Goal: Task Accomplishment & Management: Complete application form

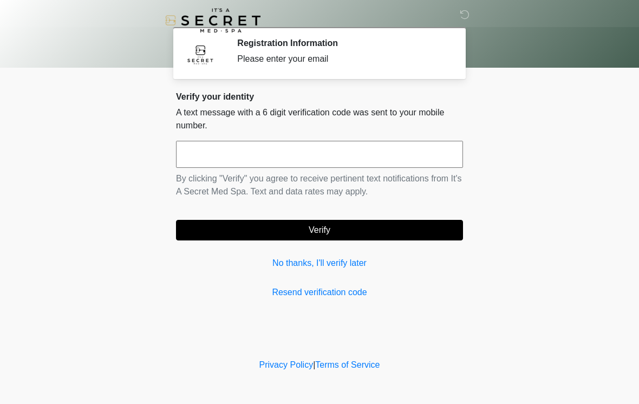
click at [201, 162] on input "text" at bounding box center [319, 154] width 287 height 27
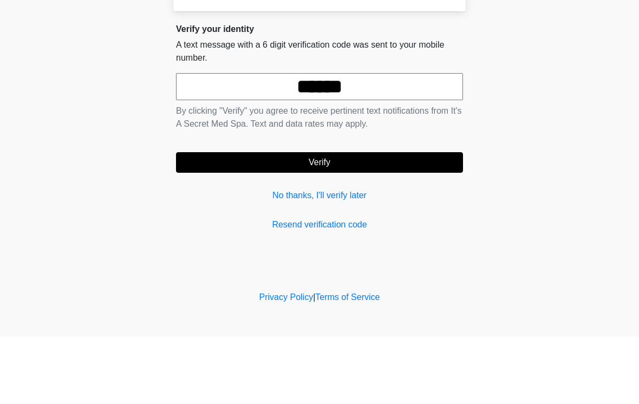
type input "******"
click at [345, 220] on button "Verify" at bounding box center [319, 230] width 287 height 21
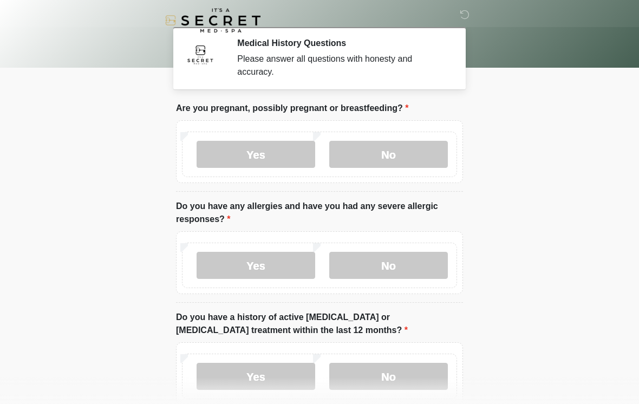
click at [409, 149] on label "No" at bounding box center [388, 154] width 119 height 27
click at [391, 275] on label "No" at bounding box center [388, 265] width 119 height 27
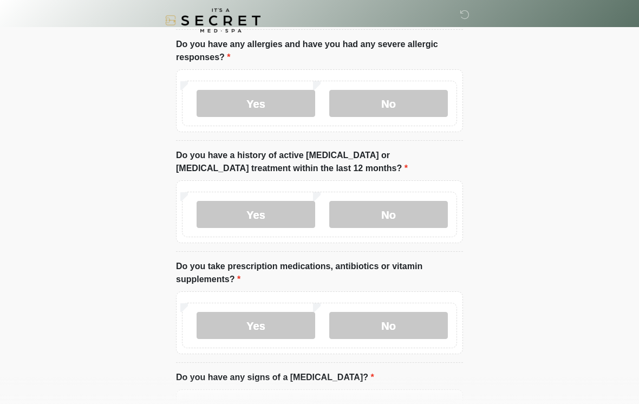
scroll to position [162, 0]
click at [413, 221] on label "No" at bounding box center [388, 213] width 119 height 27
click at [393, 316] on label "No" at bounding box center [388, 324] width 119 height 27
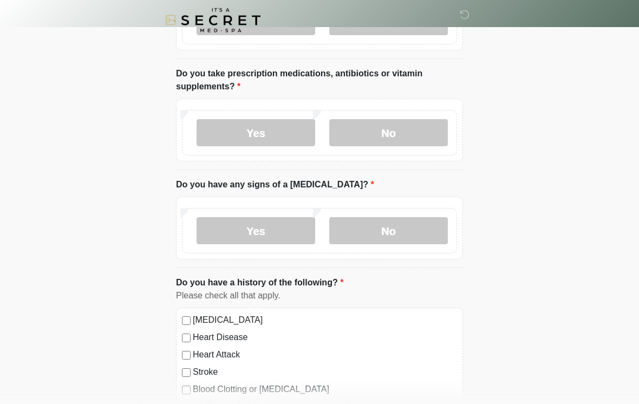
scroll to position [357, 0]
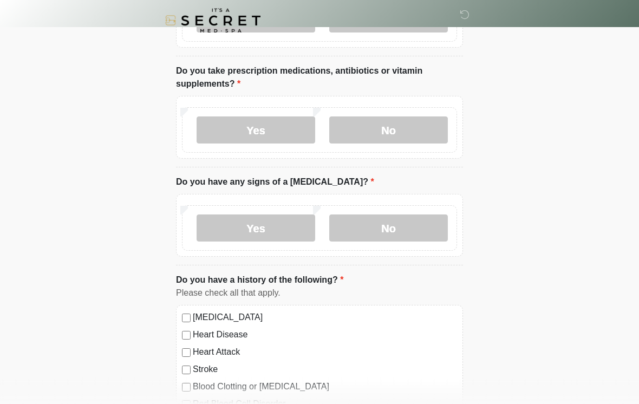
click at [266, 126] on label "Yes" at bounding box center [256, 129] width 119 height 27
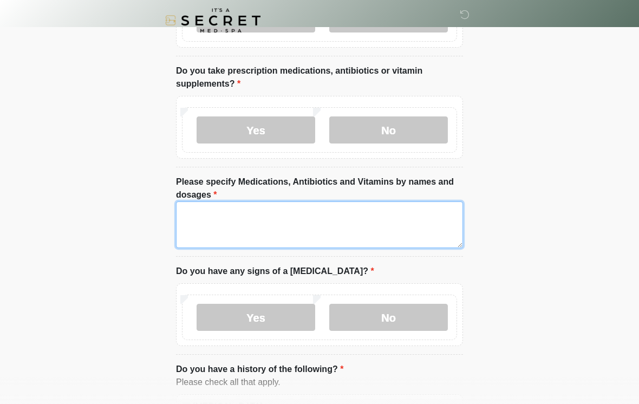
click at [340, 217] on textarea "Please specify Medications, Antibiotics and Vitamins by names and dosages" at bounding box center [319, 224] width 287 height 47
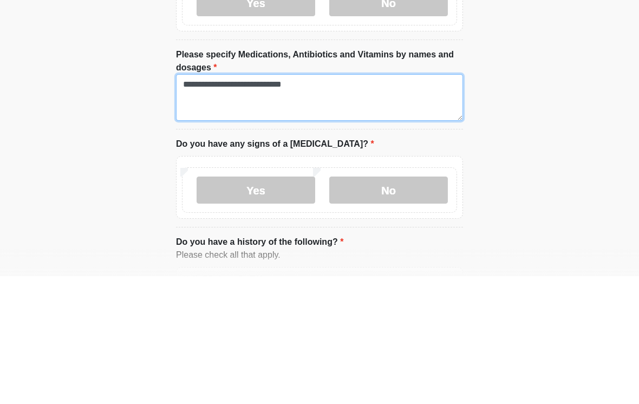
click at [201, 202] on textarea "**********" at bounding box center [319, 225] width 287 height 47
click at [275, 202] on textarea "**********" at bounding box center [319, 225] width 287 height 47
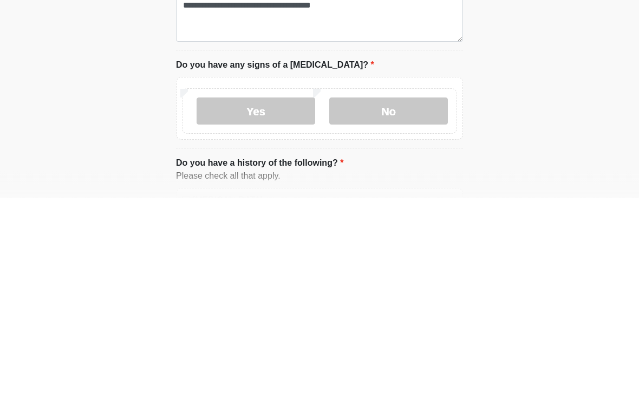
click at [395, 304] on label "No" at bounding box center [388, 317] width 119 height 27
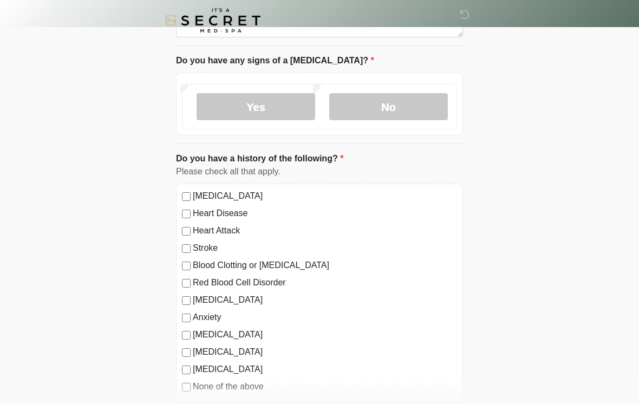
scroll to position [387, 0]
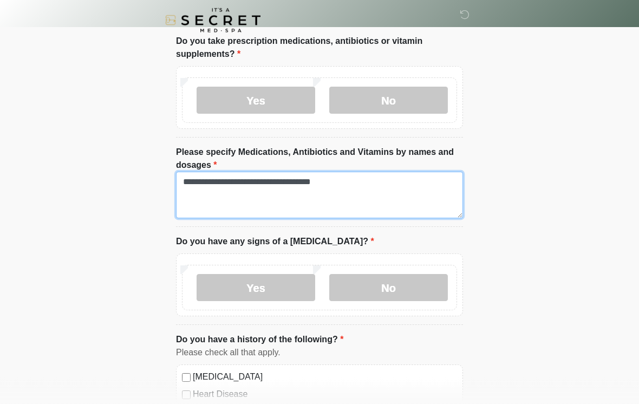
click at [377, 181] on textarea "**********" at bounding box center [319, 195] width 287 height 47
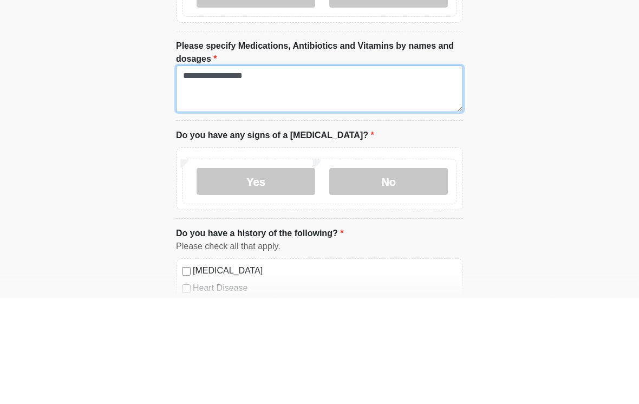
type textarea "******"
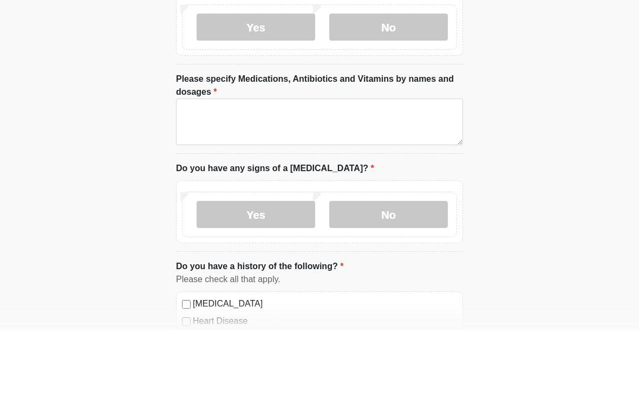
click at [401, 87] on label "No" at bounding box center [388, 100] width 119 height 27
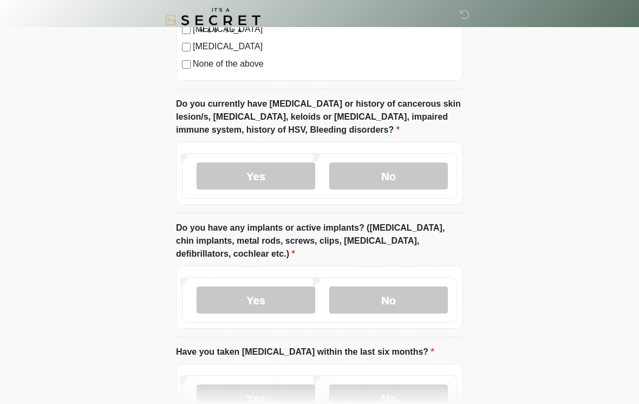
click at [395, 164] on label "No" at bounding box center [388, 176] width 119 height 27
click at [412, 306] on label "No" at bounding box center [388, 299] width 119 height 27
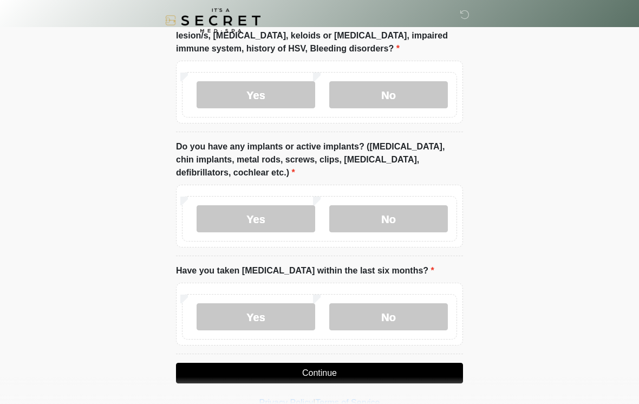
scroll to position [902, 0]
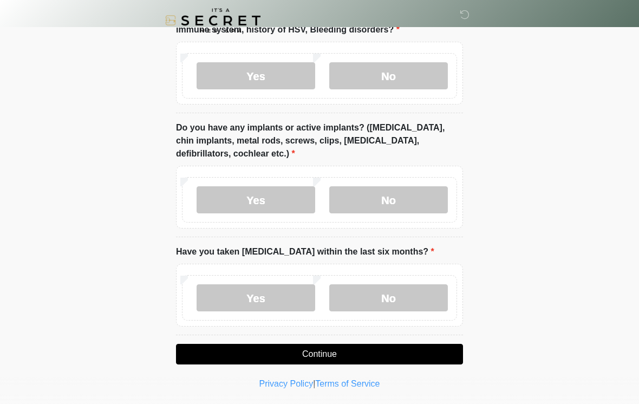
click at [390, 296] on label "No" at bounding box center [388, 297] width 119 height 27
click at [372, 358] on button "Continue" at bounding box center [319, 354] width 287 height 21
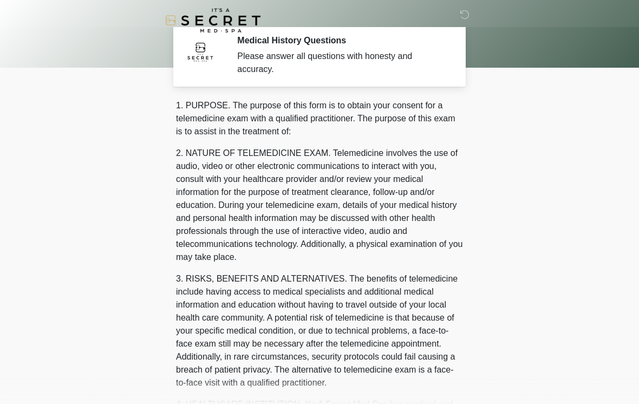
scroll to position [0, 0]
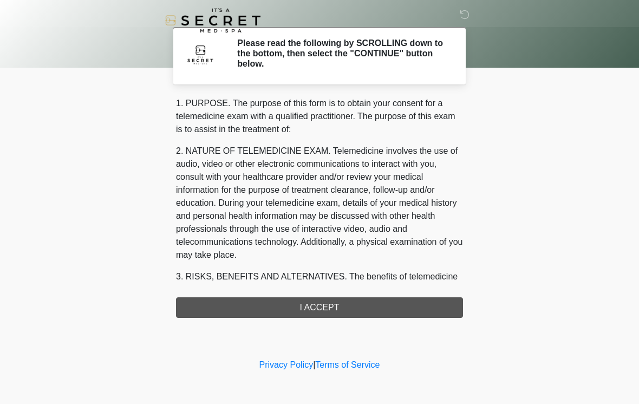
click at [350, 303] on div "1. PURPOSE. The purpose of this form is to obtain your consent for a telemedici…" at bounding box center [319, 207] width 287 height 221
click at [321, 309] on div "1. PURPOSE. The purpose of this form is to obtain your consent for a telemedici…" at bounding box center [319, 207] width 287 height 221
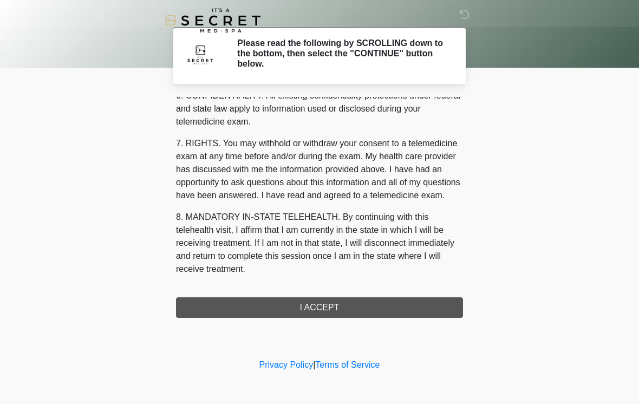
scroll to position [441, 0]
click at [325, 312] on button "I ACCEPT" at bounding box center [319, 307] width 287 height 21
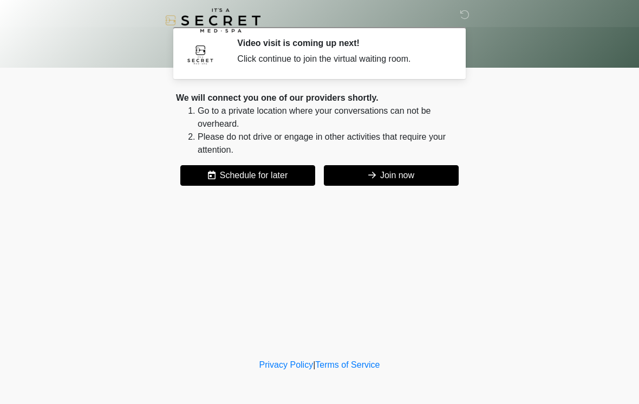
click at [390, 178] on button "Join now" at bounding box center [391, 175] width 135 height 21
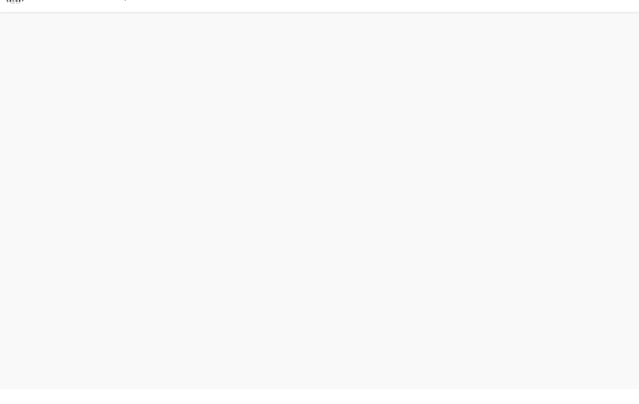
scroll to position [3, 0]
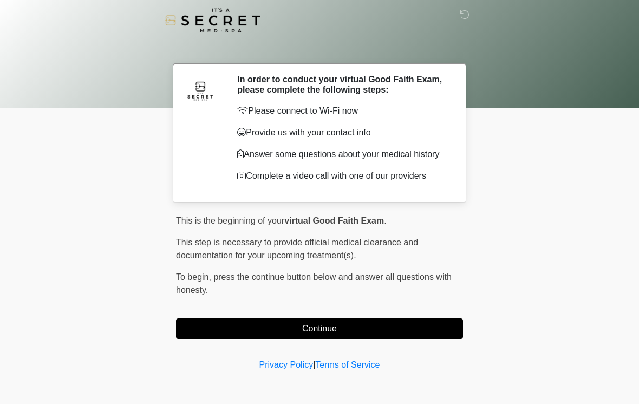
click at [390, 325] on button "Continue" at bounding box center [319, 328] width 287 height 21
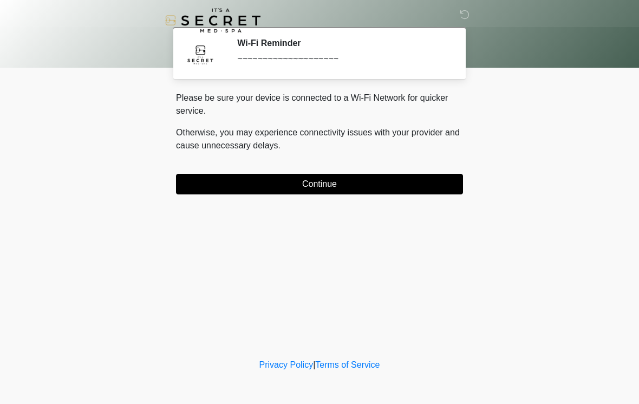
click at [321, 169] on div "Please be sure your device is connected to a Wi-Fi Network for quicker service.…" at bounding box center [319, 143] width 287 height 103
click at [390, 181] on button "Continue" at bounding box center [319, 184] width 287 height 21
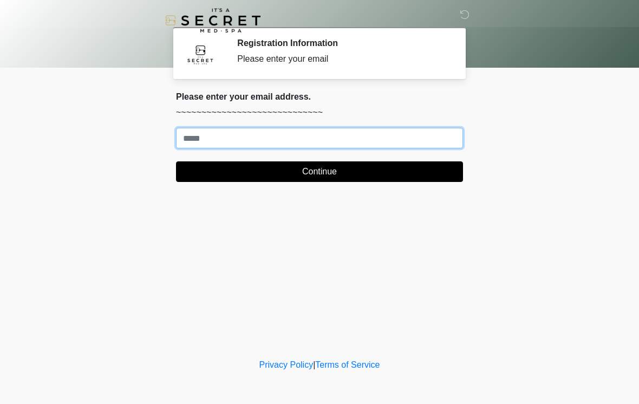
click at [282, 133] on input "Where should we email your treatment plan?" at bounding box center [319, 138] width 287 height 21
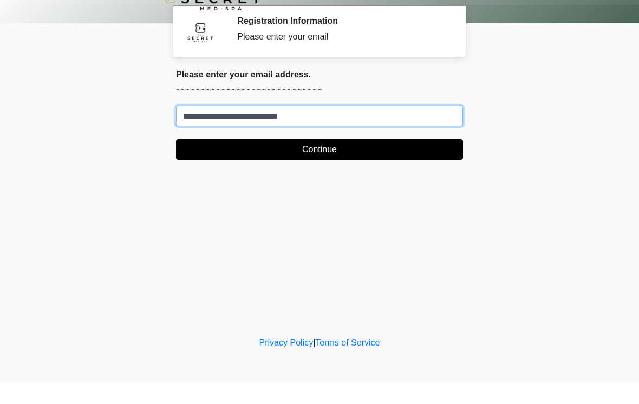
type input "**********"
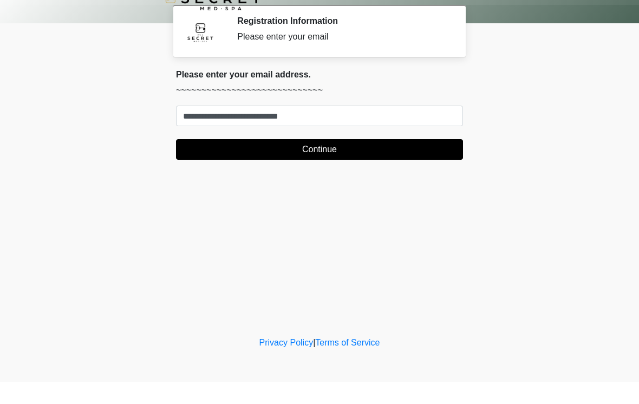
click at [355, 161] on button "Continue" at bounding box center [319, 171] width 287 height 21
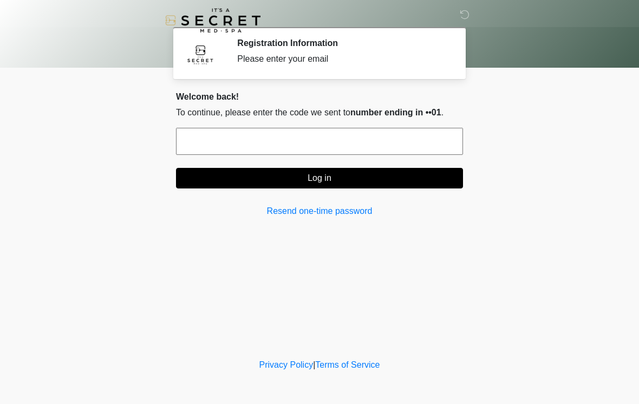
click at [373, 145] on input "text" at bounding box center [319, 141] width 287 height 27
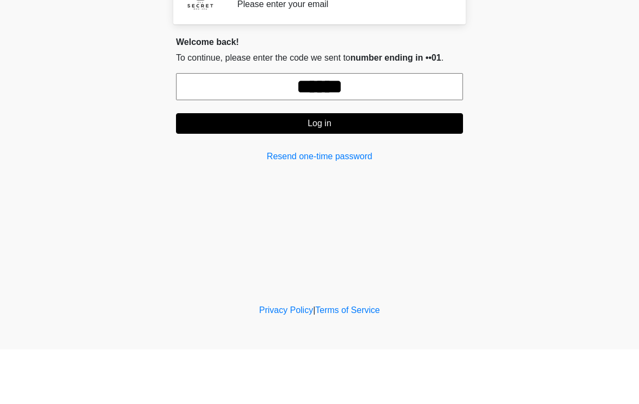
type input "******"
click at [373, 168] on button "Log in" at bounding box center [319, 178] width 287 height 21
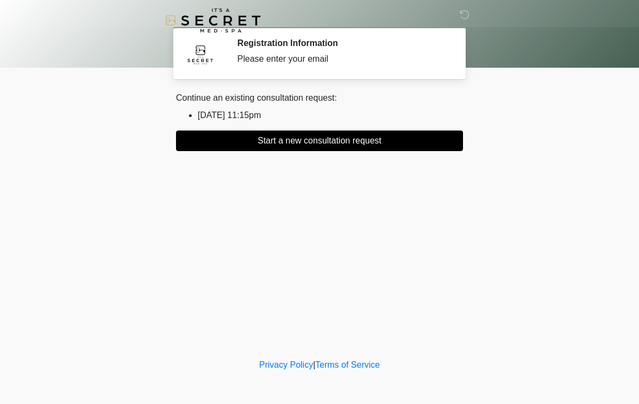
click at [373, 139] on button "Start a new consultation request" at bounding box center [319, 140] width 287 height 21
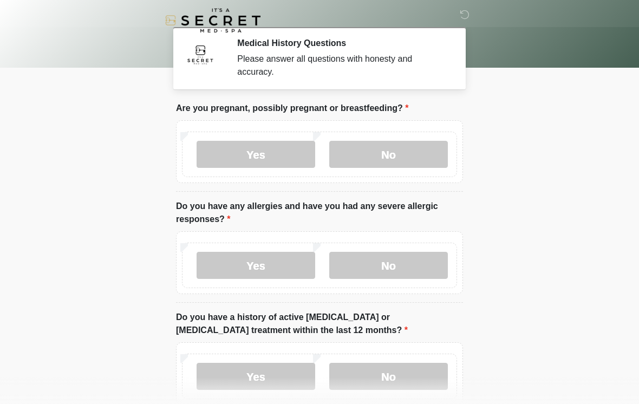
click at [422, 151] on label "No" at bounding box center [388, 154] width 119 height 27
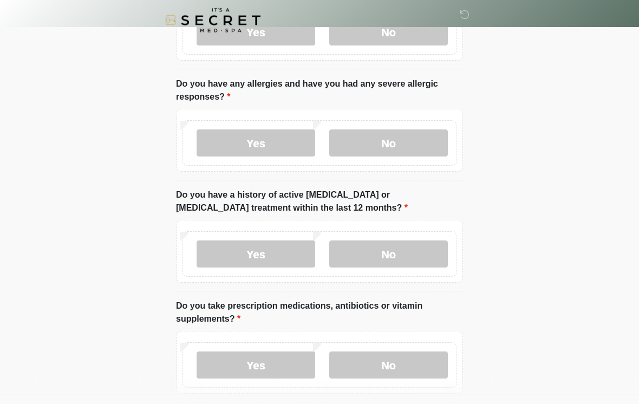
scroll to position [122, 0]
click at [271, 146] on label "Yes" at bounding box center [256, 142] width 119 height 27
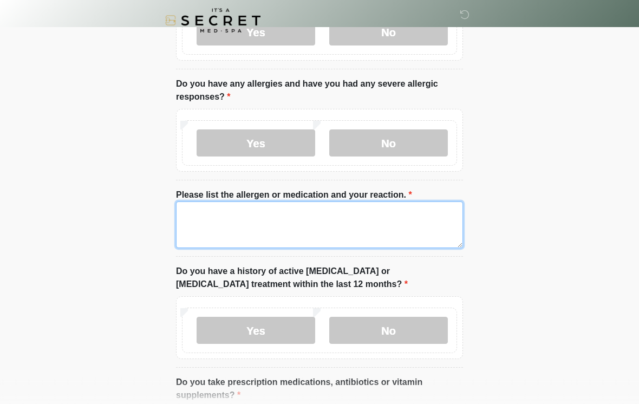
click at [335, 204] on textarea "Please list the allergen or medication and your reaction." at bounding box center [319, 224] width 287 height 47
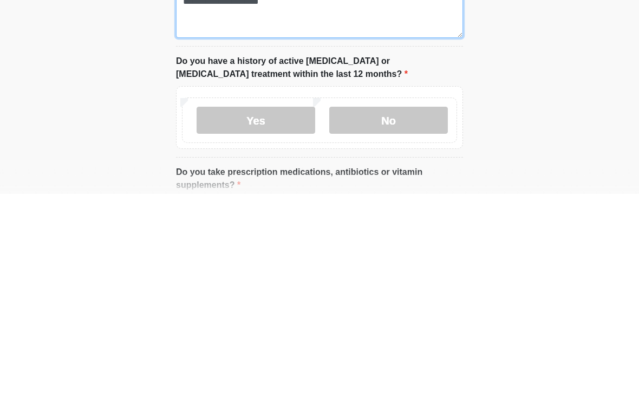
type textarea "**********"
click at [415, 317] on label "No" at bounding box center [388, 330] width 119 height 27
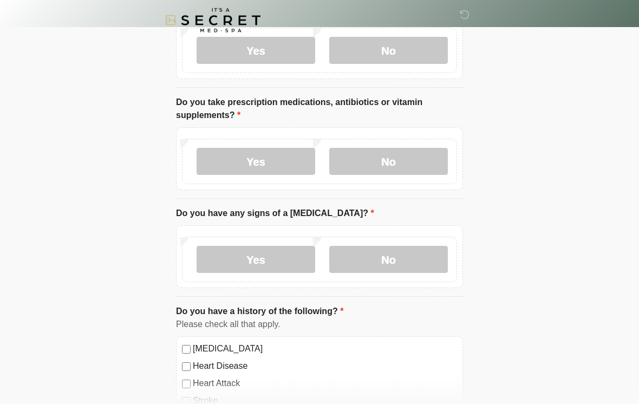
click at [281, 170] on label "Yes" at bounding box center [256, 161] width 119 height 27
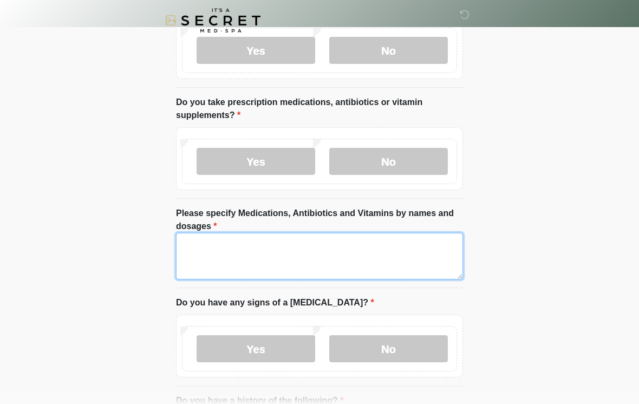
click at [332, 264] on textarea "Please specify Medications, Antibiotics and Vitamins by names and dosages" at bounding box center [319, 256] width 287 height 47
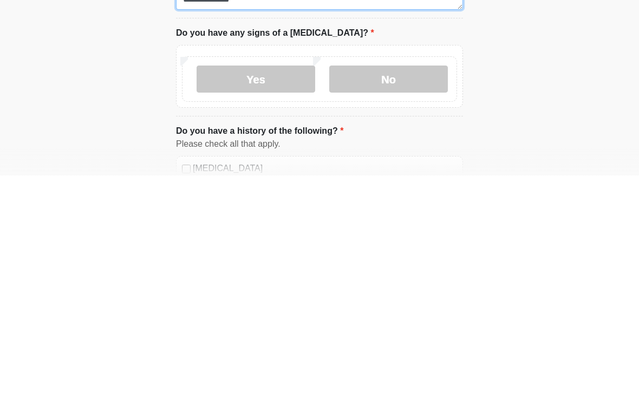
scroll to position [444, 0]
type textarea "**********"
click at [433, 293] on label "No" at bounding box center [388, 306] width 119 height 27
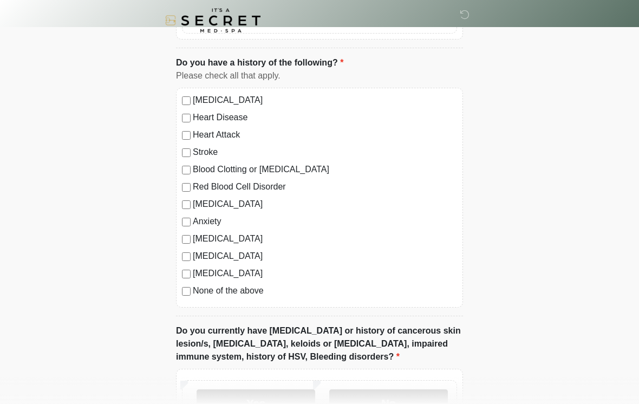
scroll to position [744, 0]
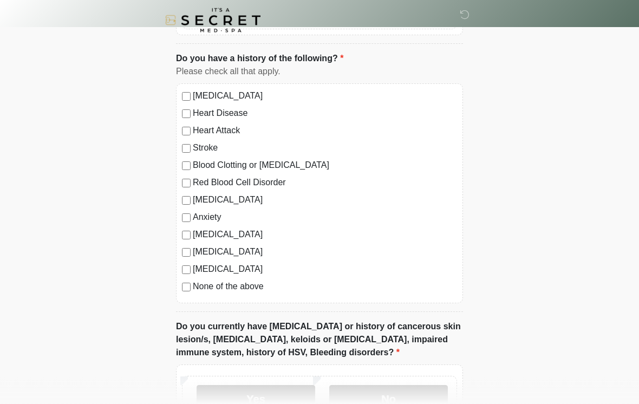
click at [208, 211] on label "Anxiety" at bounding box center [325, 217] width 264 height 13
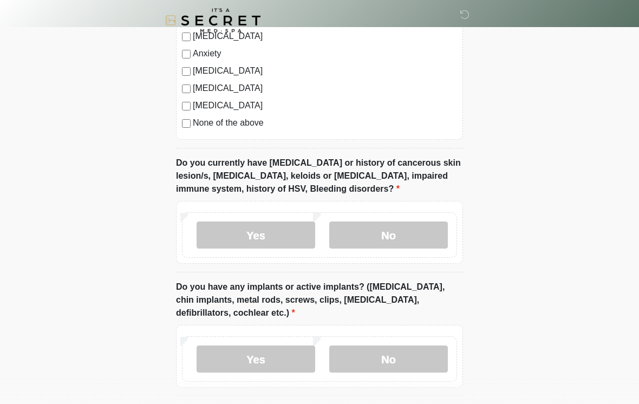
scroll to position [916, 0]
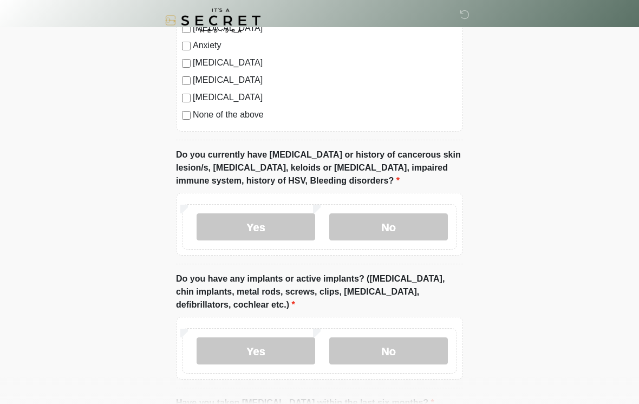
click at [414, 227] on label "No" at bounding box center [388, 226] width 119 height 27
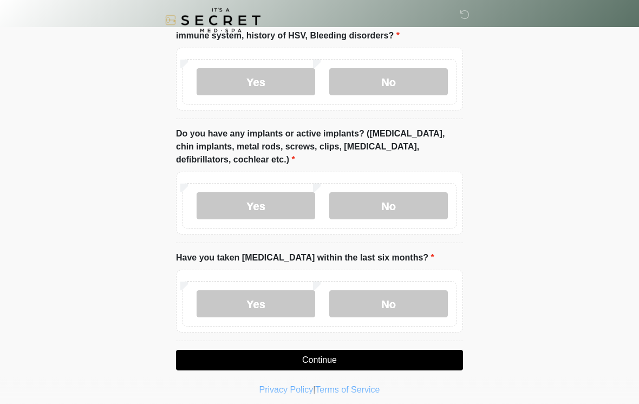
scroll to position [1067, 0]
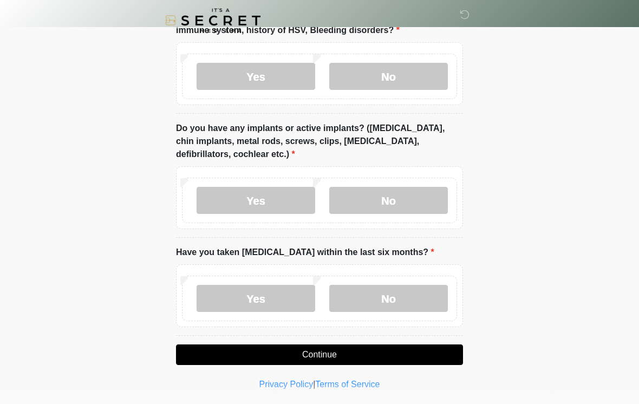
click at [407, 196] on label "No" at bounding box center [388, 200] width 119 height 27
click at [414, 301] on label "No" at bounding box center [388, 298] width 119 height 27
click at [407, 351] on button "Continue" at bounding box center [319, 354] width 287 height 21
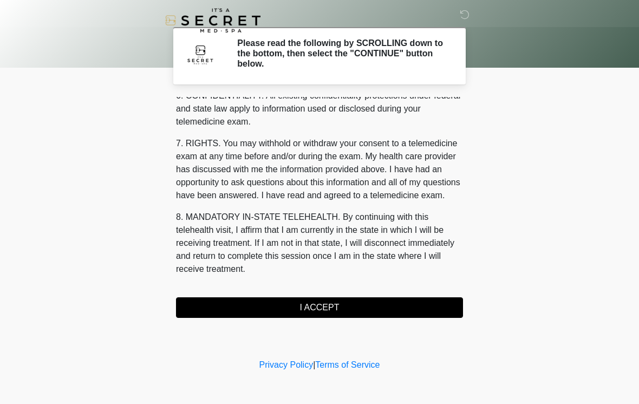
scroll to position [441, 0]
click at [393, 303] on button "I ACCEPT" at bounding box center [319, 307] width 287 height 21
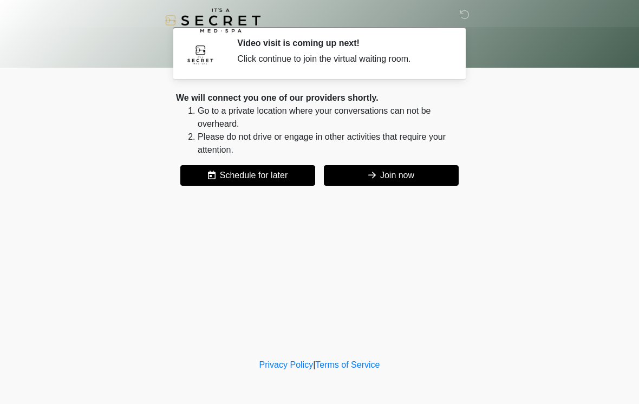
click at [423, 173] on button "Join now" at bounding box center [391, 175] width 135 height 21
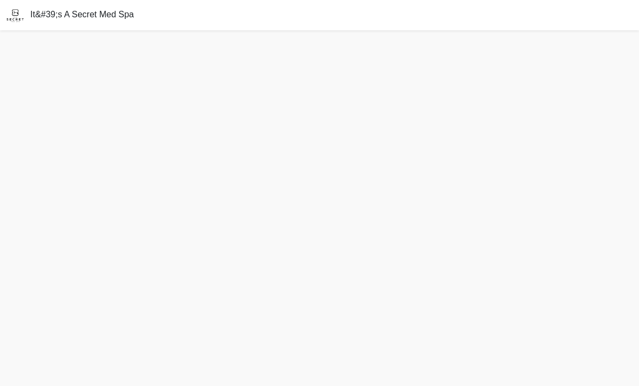
scroll to position [19, 0]
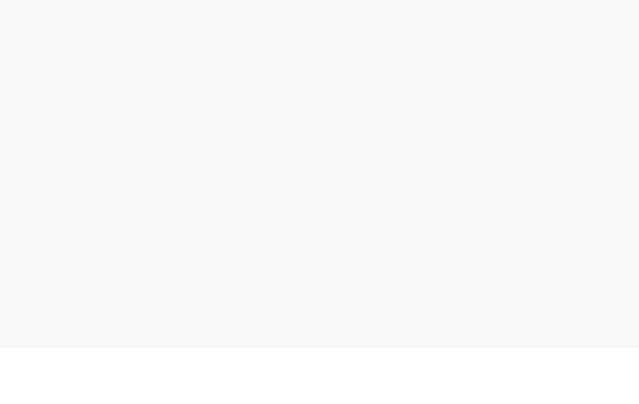
scroll to position [3, 0]
